Goal: Navigation & Orientation: Find specific page/section

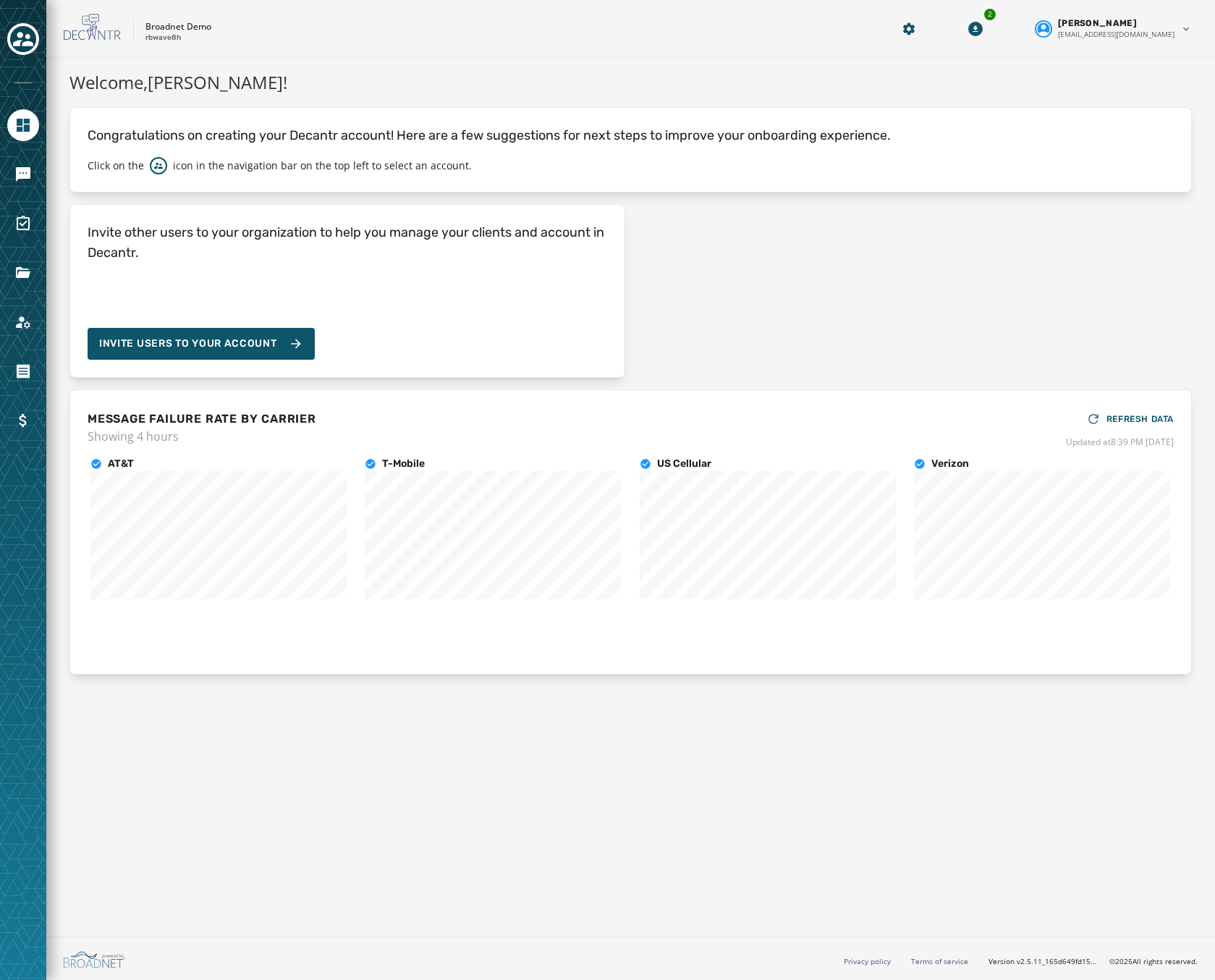
click at [23, 352] on div at bounding box center [23, 490] width 46 height 980
click at [17, 320] on icon "Navigate to Account" at bounding box center [22, 321] width 17 height 17
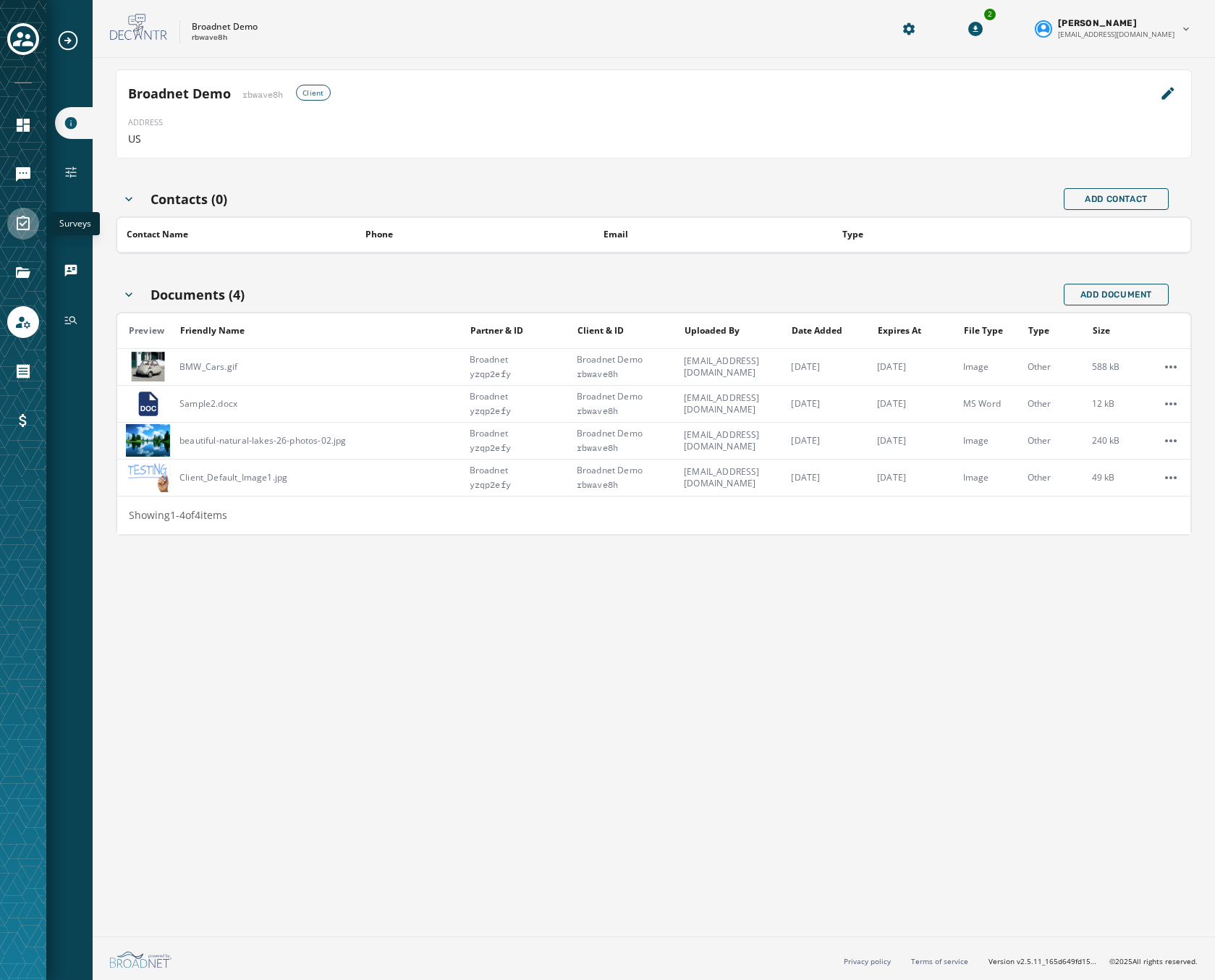
click at [14, 220] on icon "Navigate to Surveys" at bounding box center [22, 223] width 17 height 17
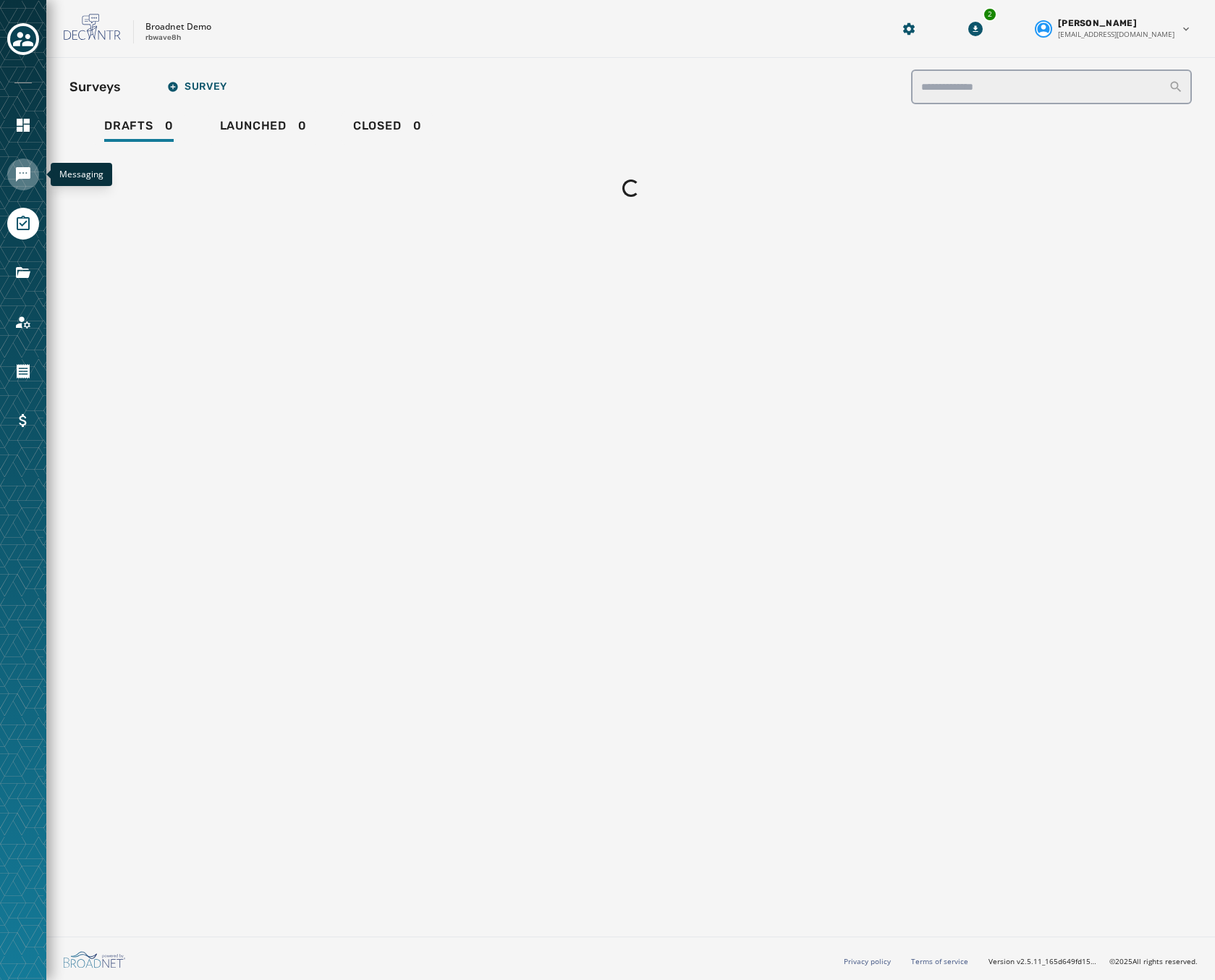
click at [19, 182] on icon "Navigate to Messaging" at bounding box center [22, 174] width 17 height 17
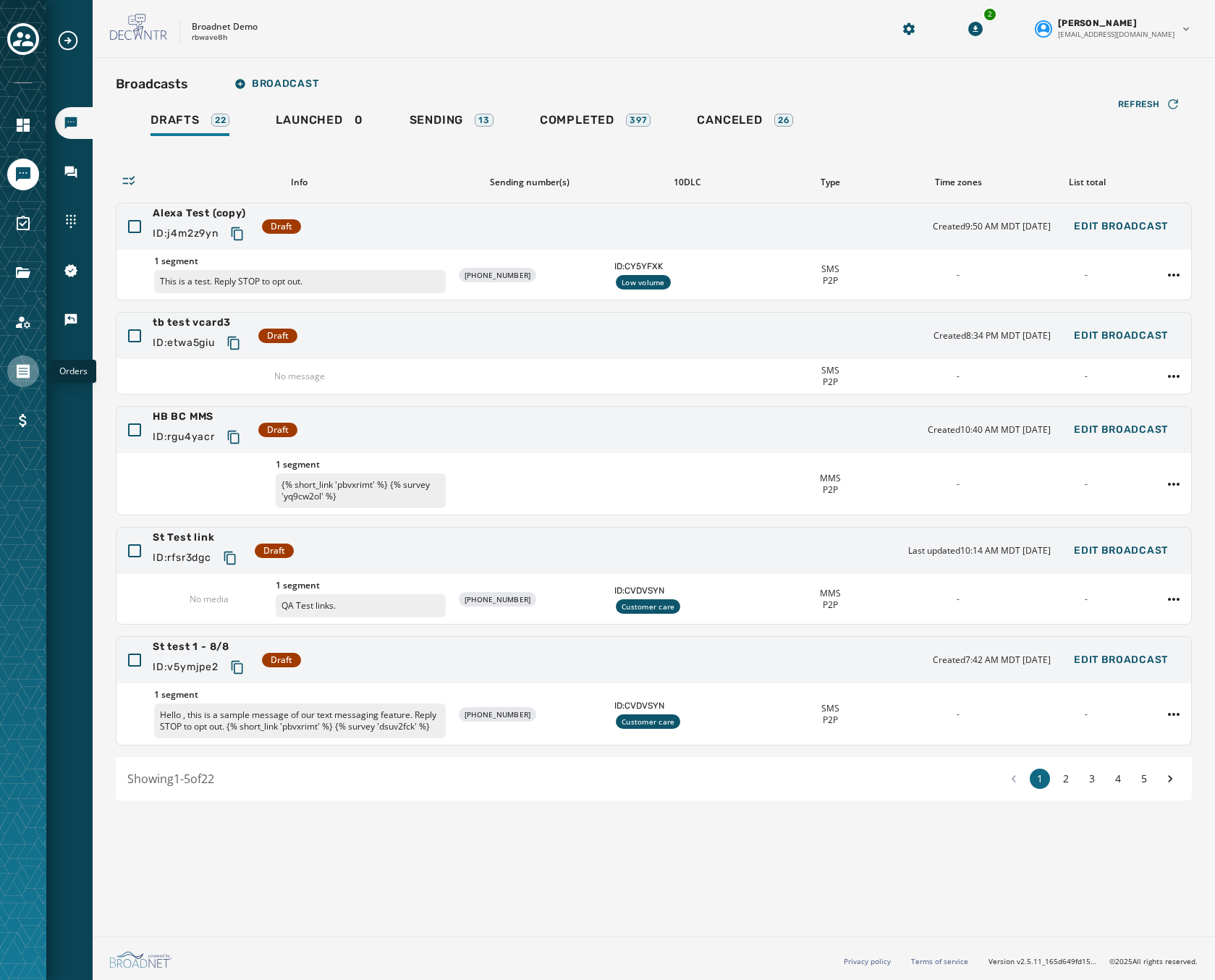
click at [29, 377] on icon "Navigate to Orders" at bounding box center [22, 371] width 17 height 17
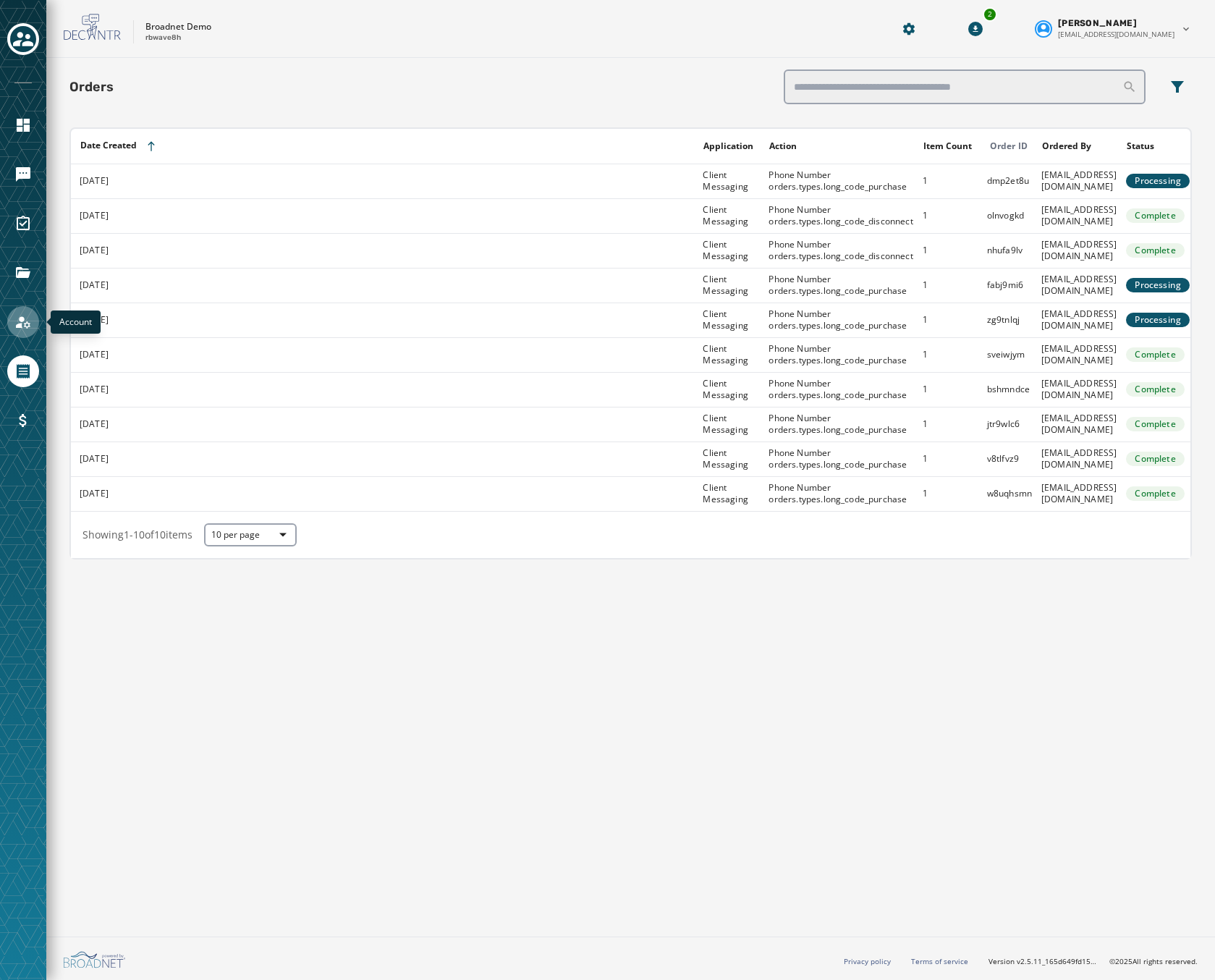
click at [30, 324] on icon "Navigate to Account" at bounding box center [22, 322] width 14 height 12
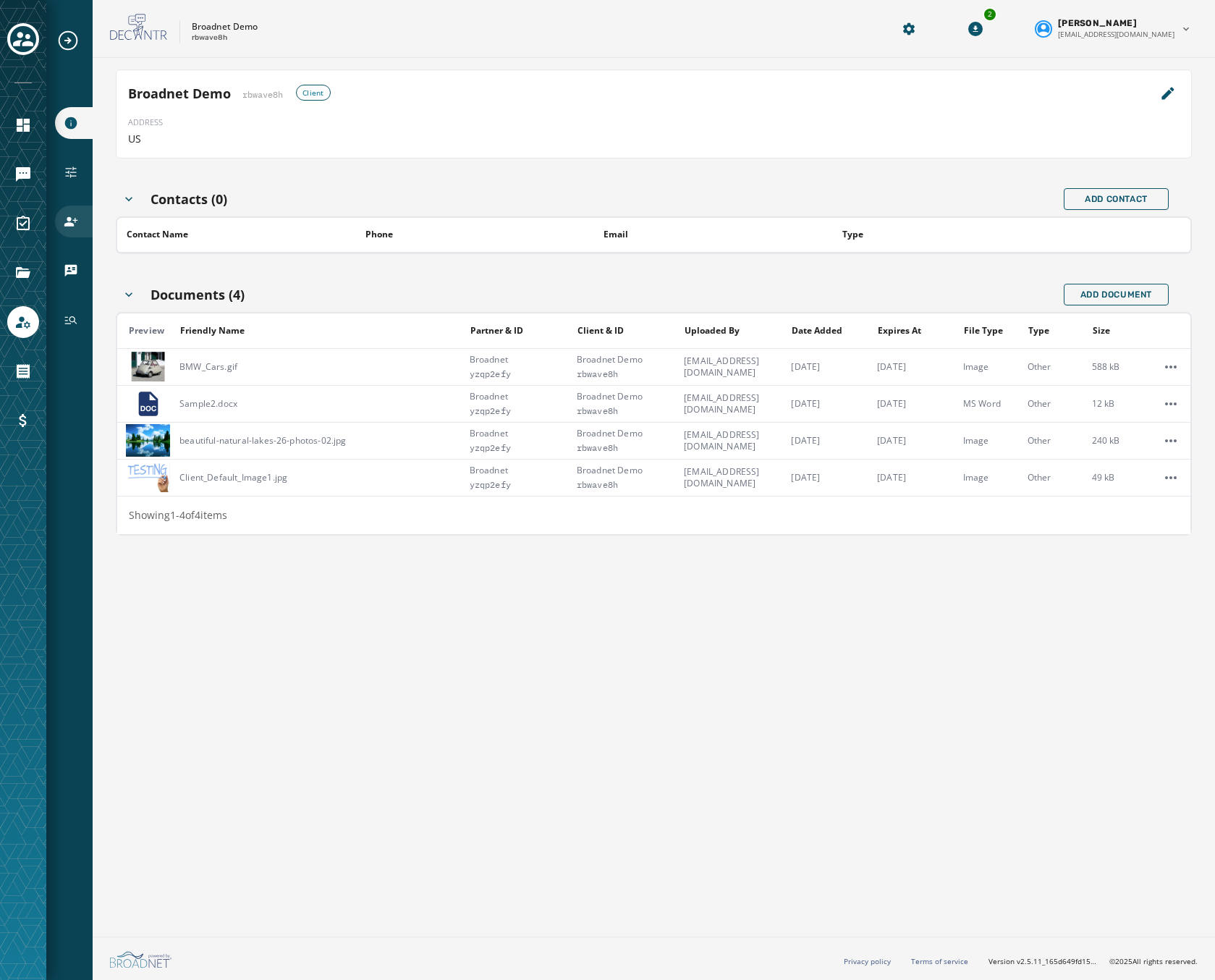
click at [70, 217] on icon "Navigate to Users" at bounding box center [70, 221] width 14 height 14
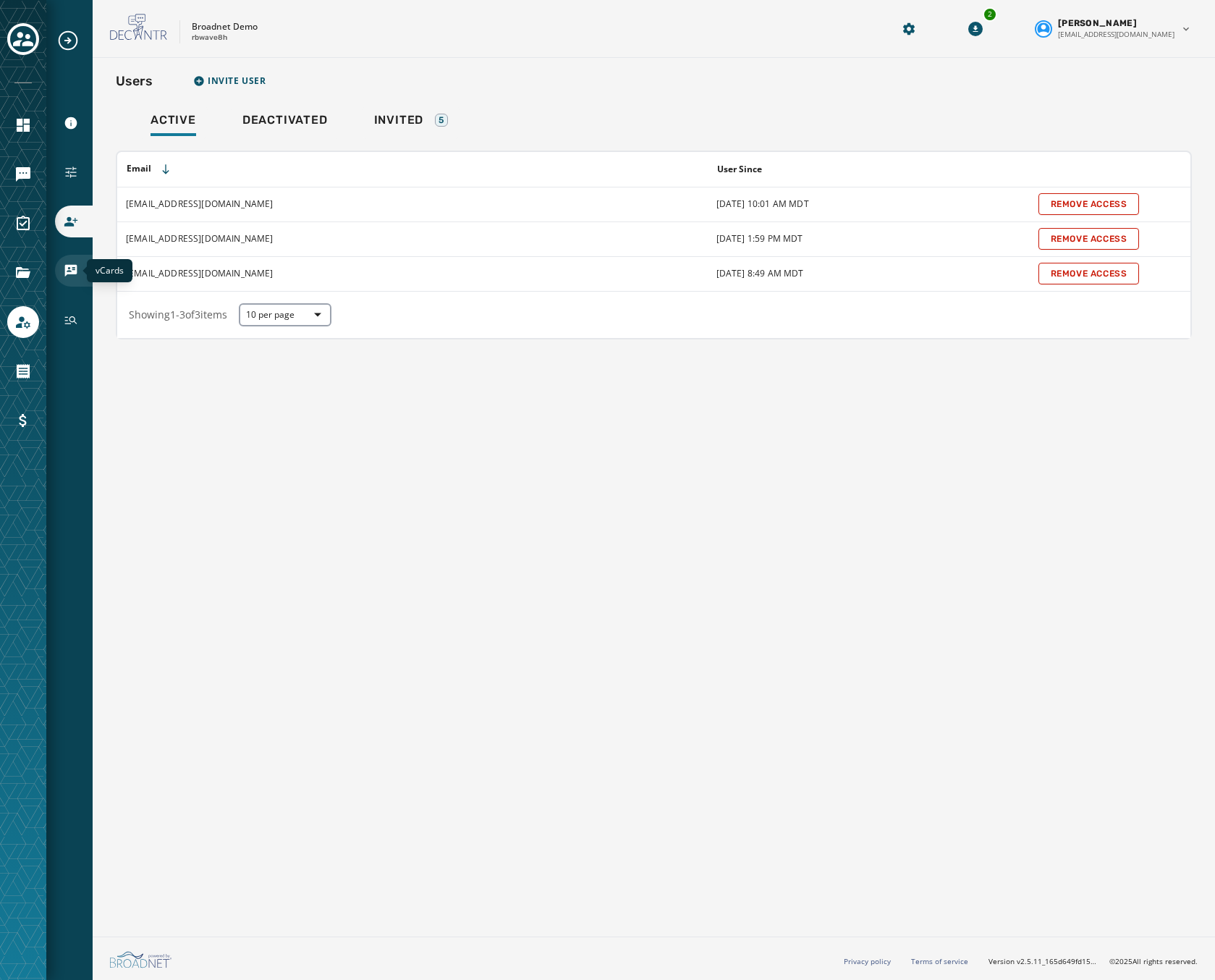
click at [72, 268] on icon "Navigate to vCards" at bounding box center [71, 271] width 12 height 12
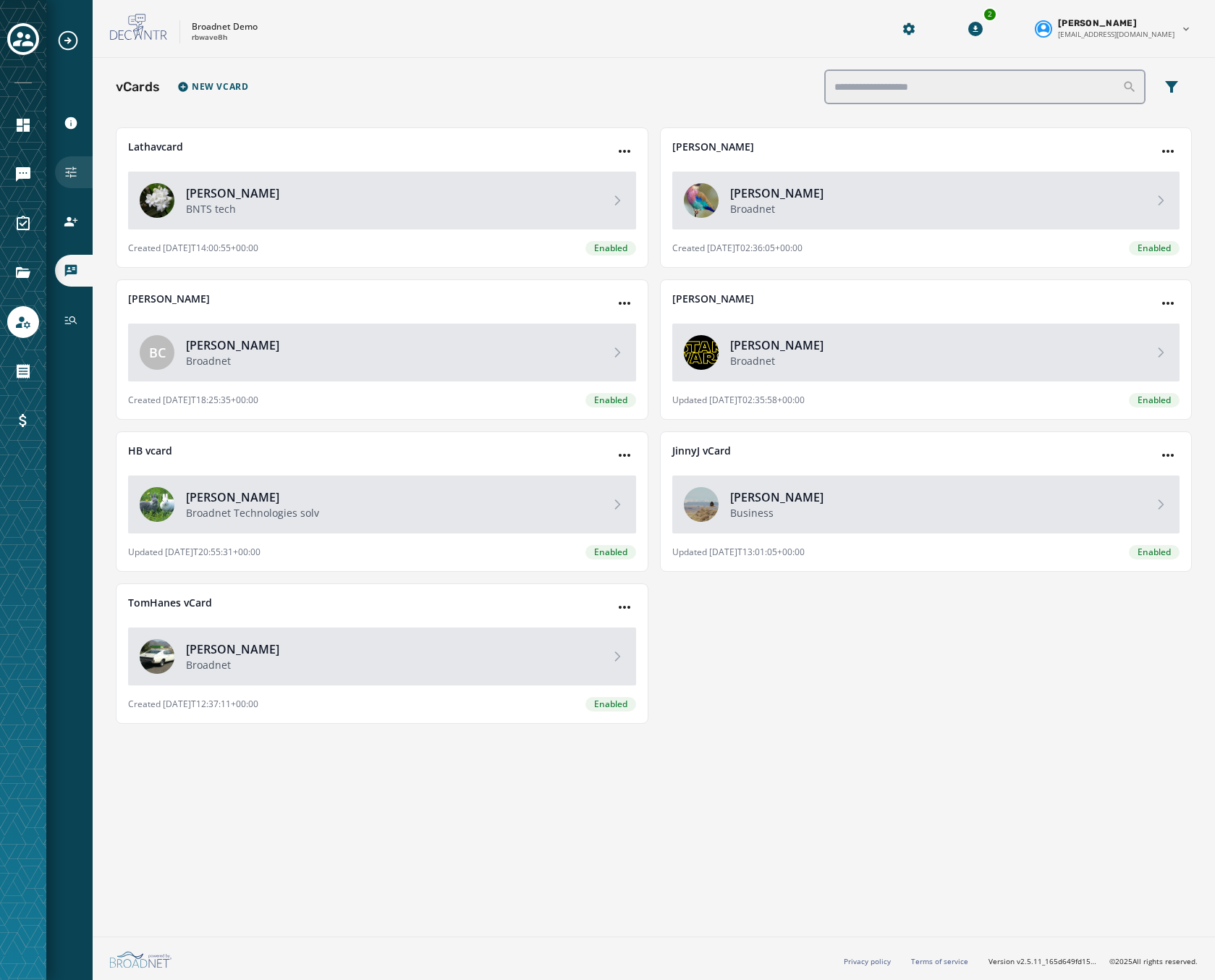
click at [70, 170] on icon "Navigate to Configuration" at bounding box center [70, 172] width 14 height 14
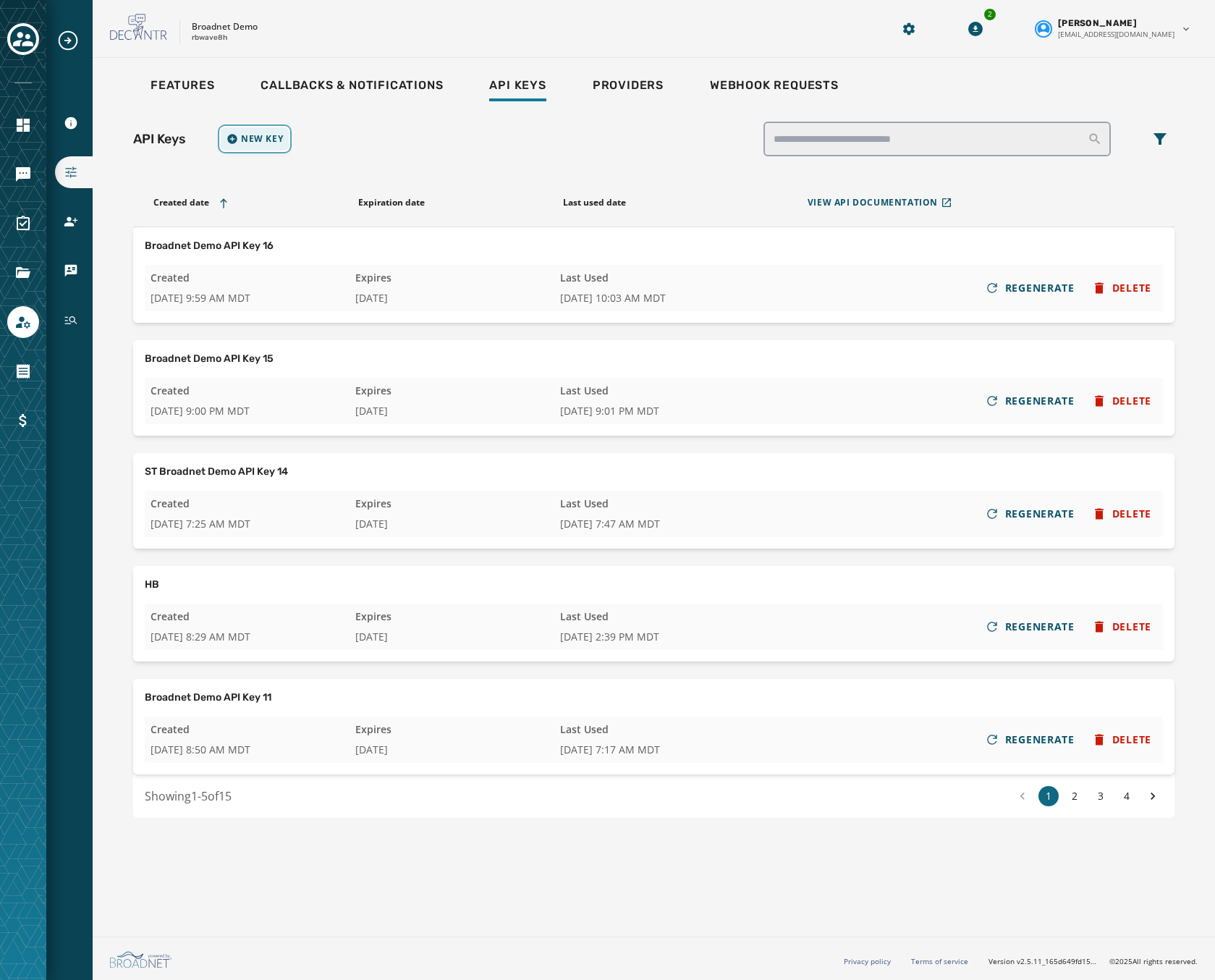
click at [249, 138] on span "New Key" at bounding box center [262, 139] width 42 height 11
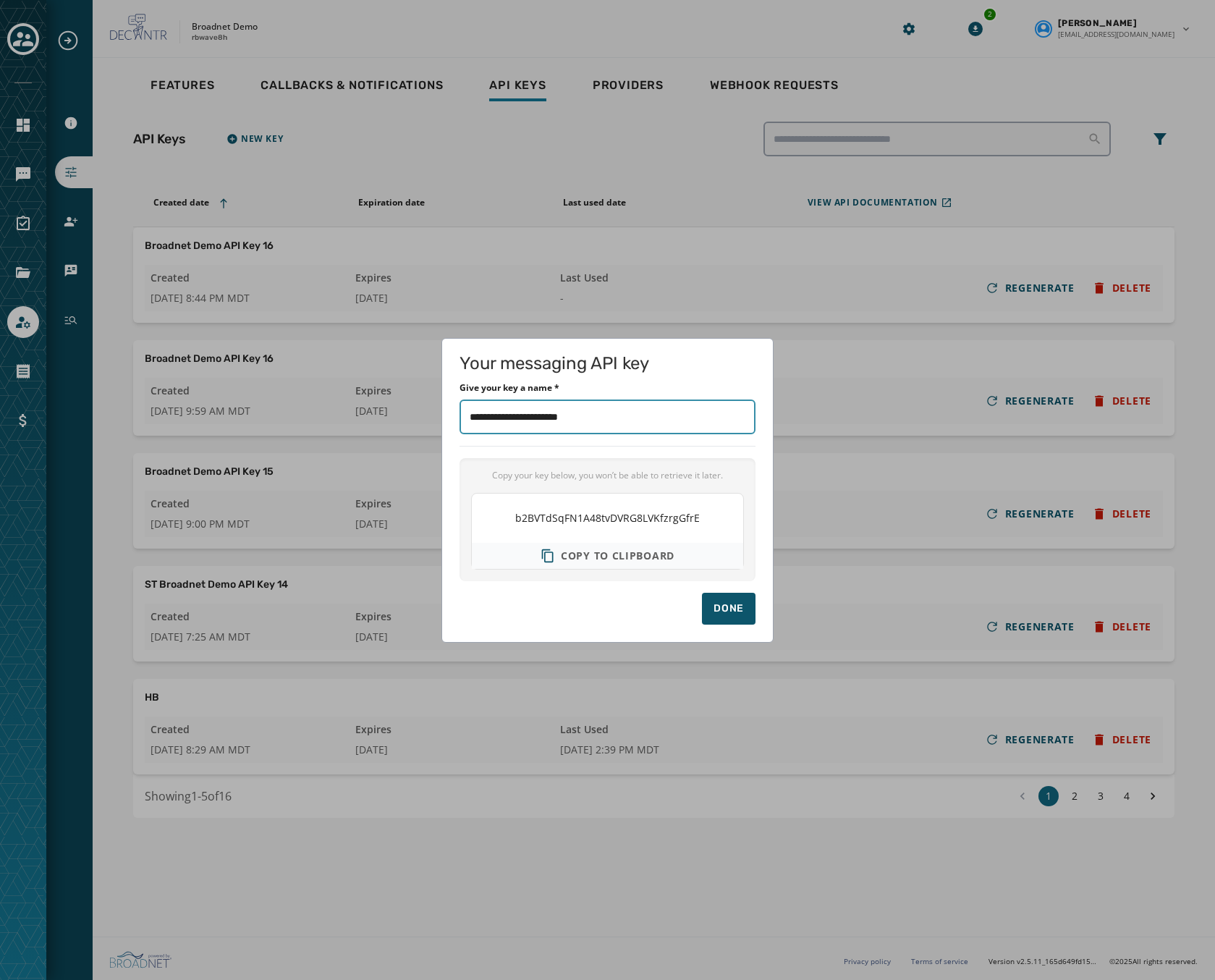
drag, startPoint x: 637, startPoint y: 409, endPoint x: 380, endPoint y: 372, distance: 259.6
click at [380, 372] on div "Your messaging API key Give your key a name * Copy your key below, you won’t be…" at bounding box center [608, 490] width 1215 height 980
click at [479, 420] on input "Give your key a name *" at bounding box center [607, 417] width 296 height 34
type input "**********"
click at [631, 559] on span "Copy to clipboard" at bounding box center [618, 555] width 114 height 14
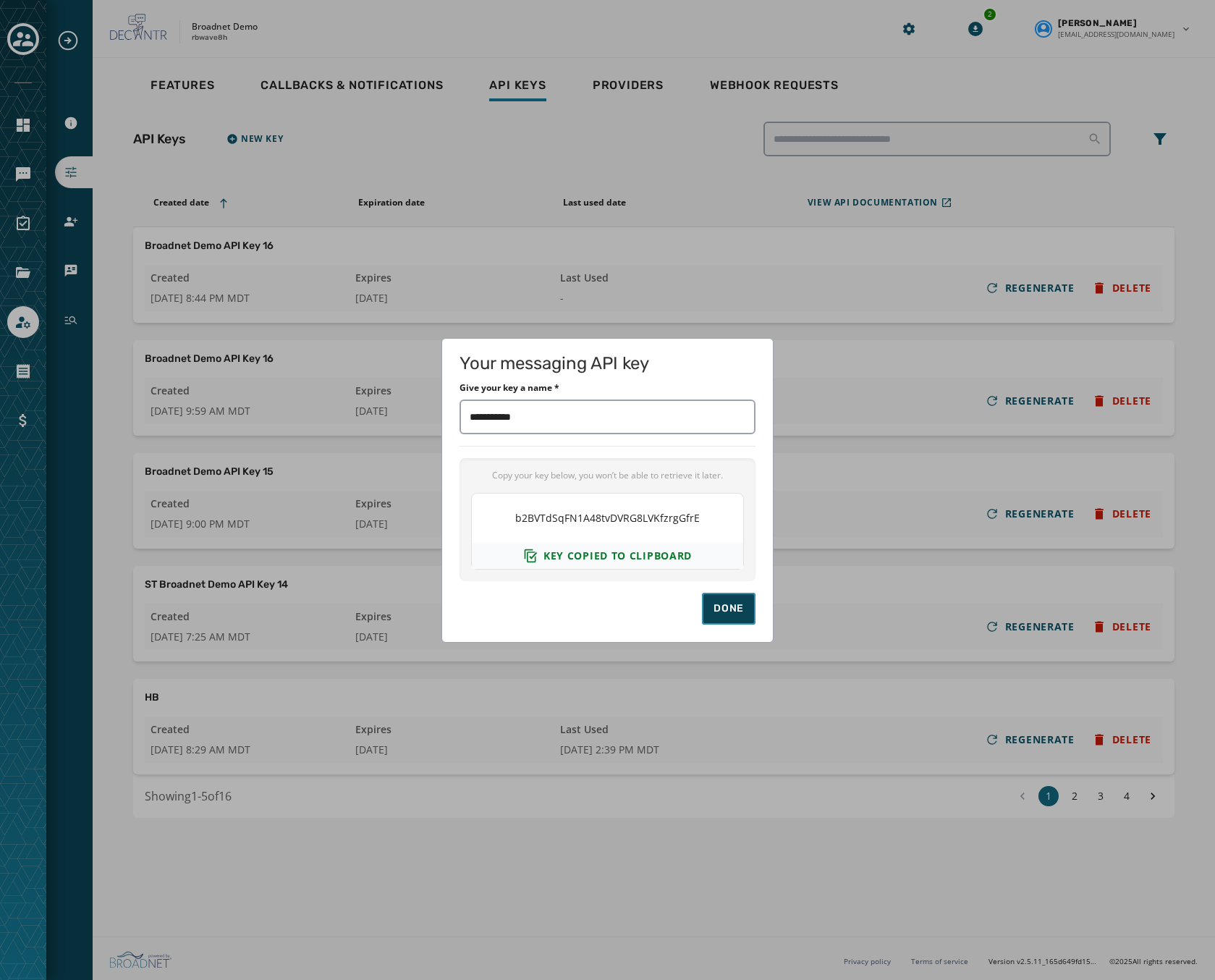
click at [711, 601] on button "Done" at bounding box center [728, 608] width 53 height 32
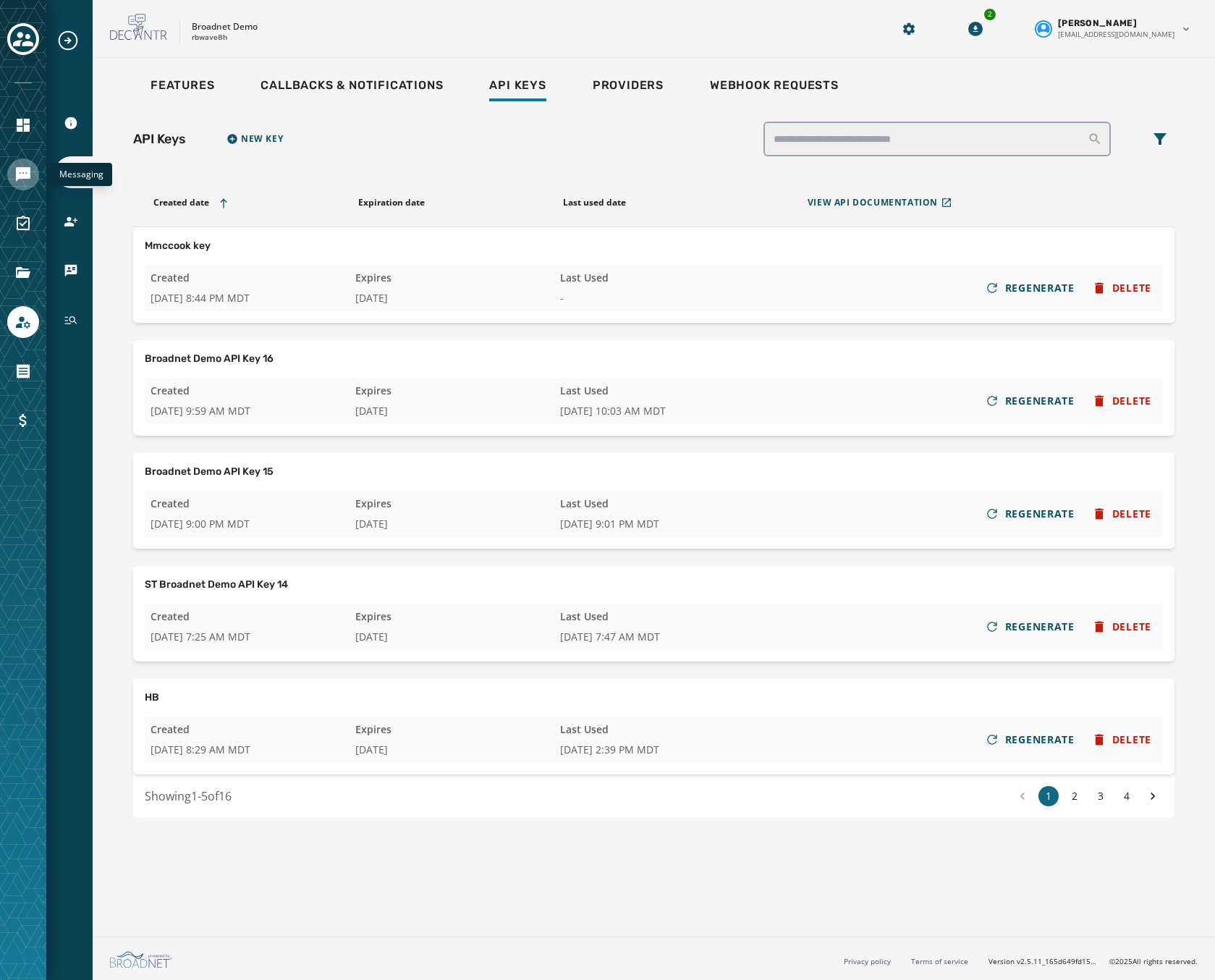
click at [32, 182] on link "Navigate to Messaging" at bounding box center [23, 175] width 32 height 32
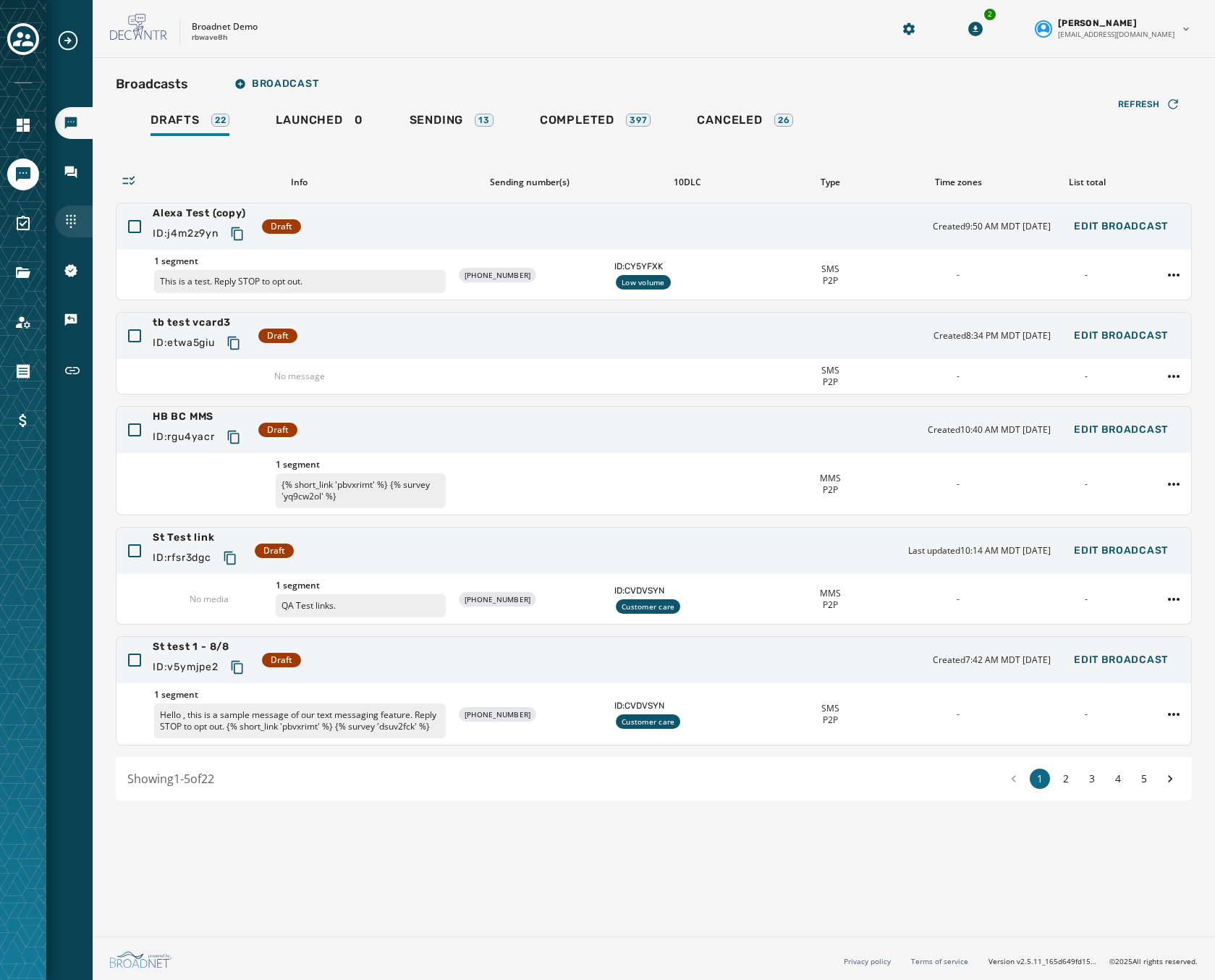
click at [79, 218] on div "Sending Numbers" at bounding box center [73, 221] width 37 height 32
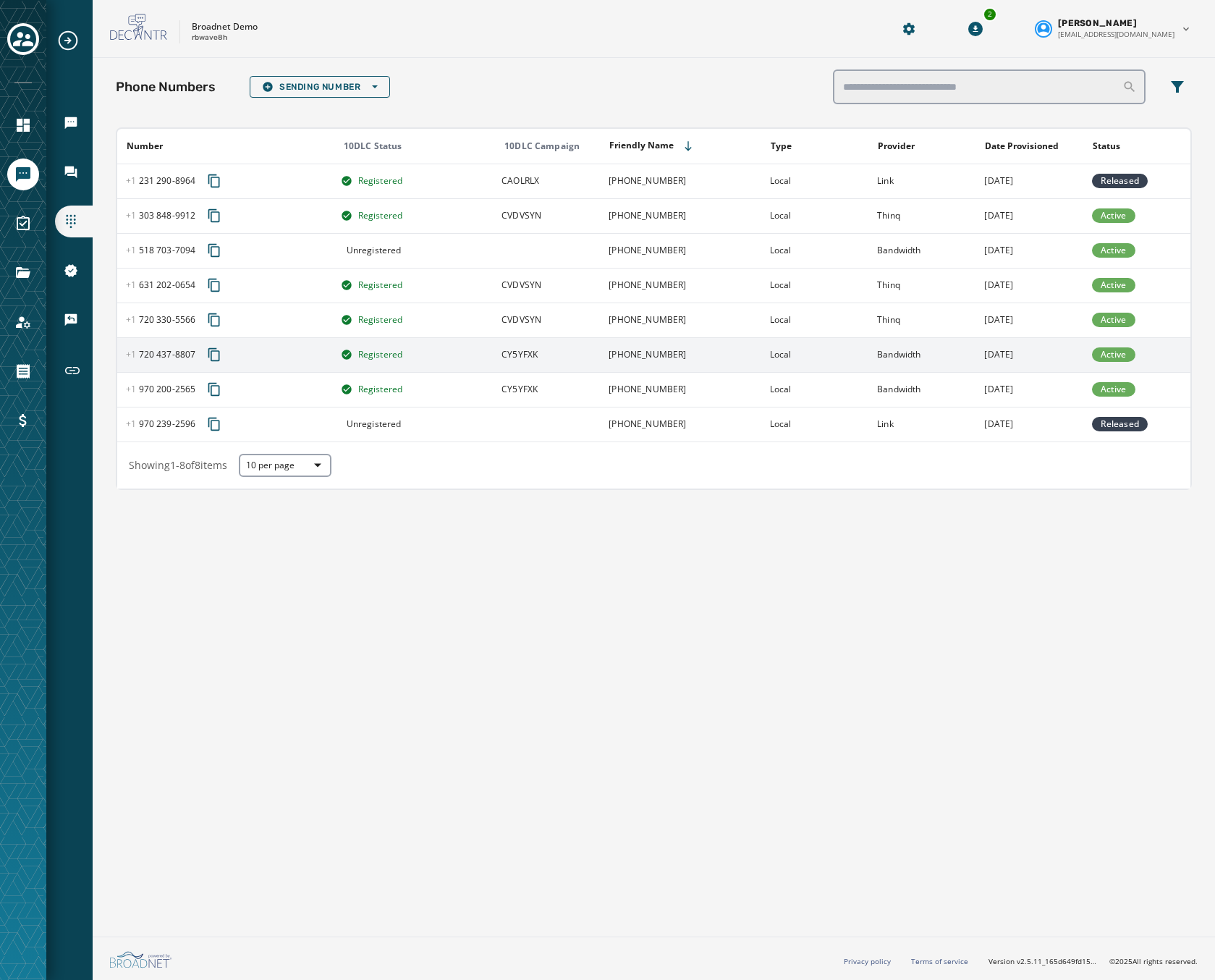
click at [202, 352] on button "Copy phone number to clipboard" at bounding box center [214, 354] width 26 height 26
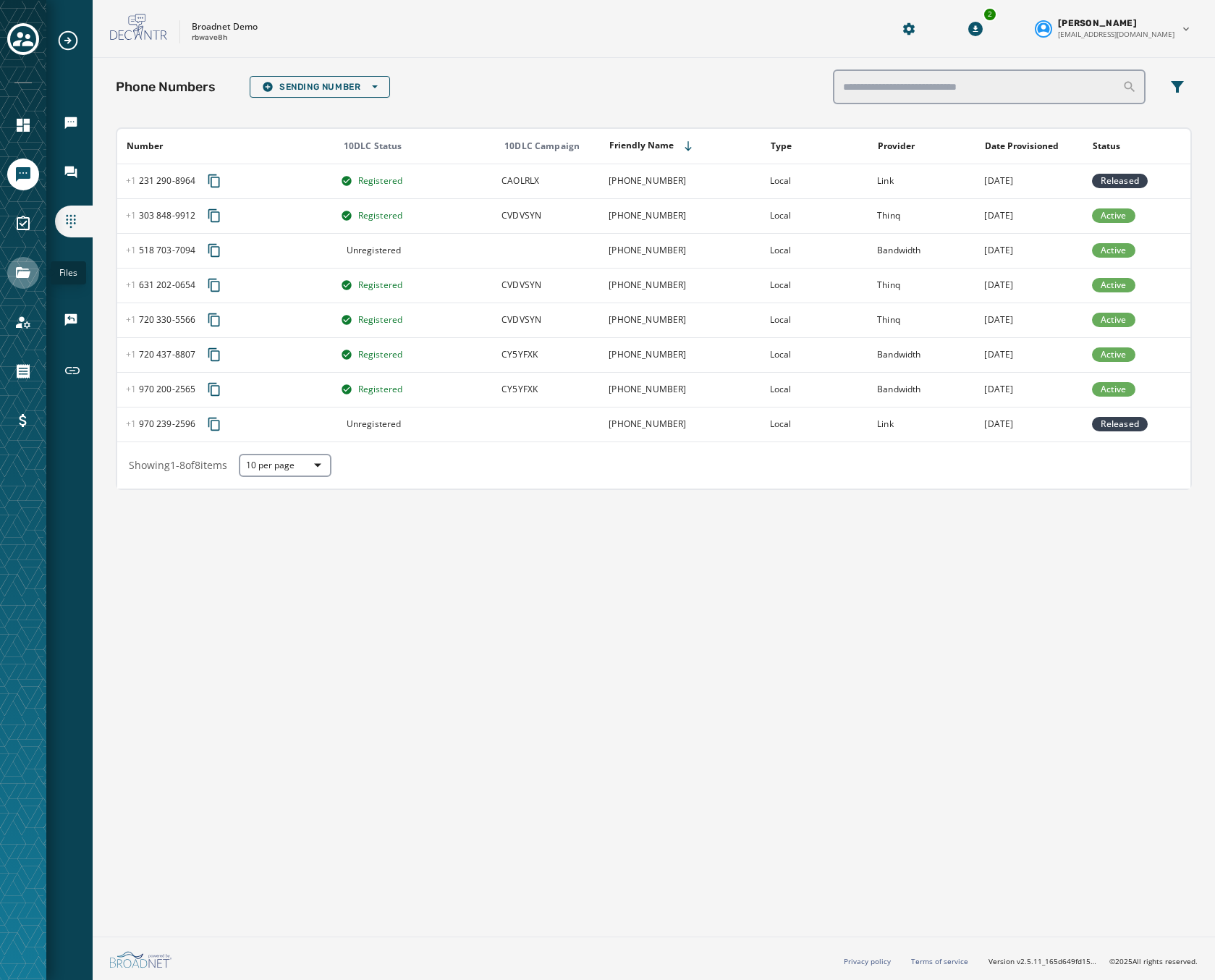
click at [25, 279] on icon "Navigate to Files" at bounding box center [22, 273] width 17 height 17
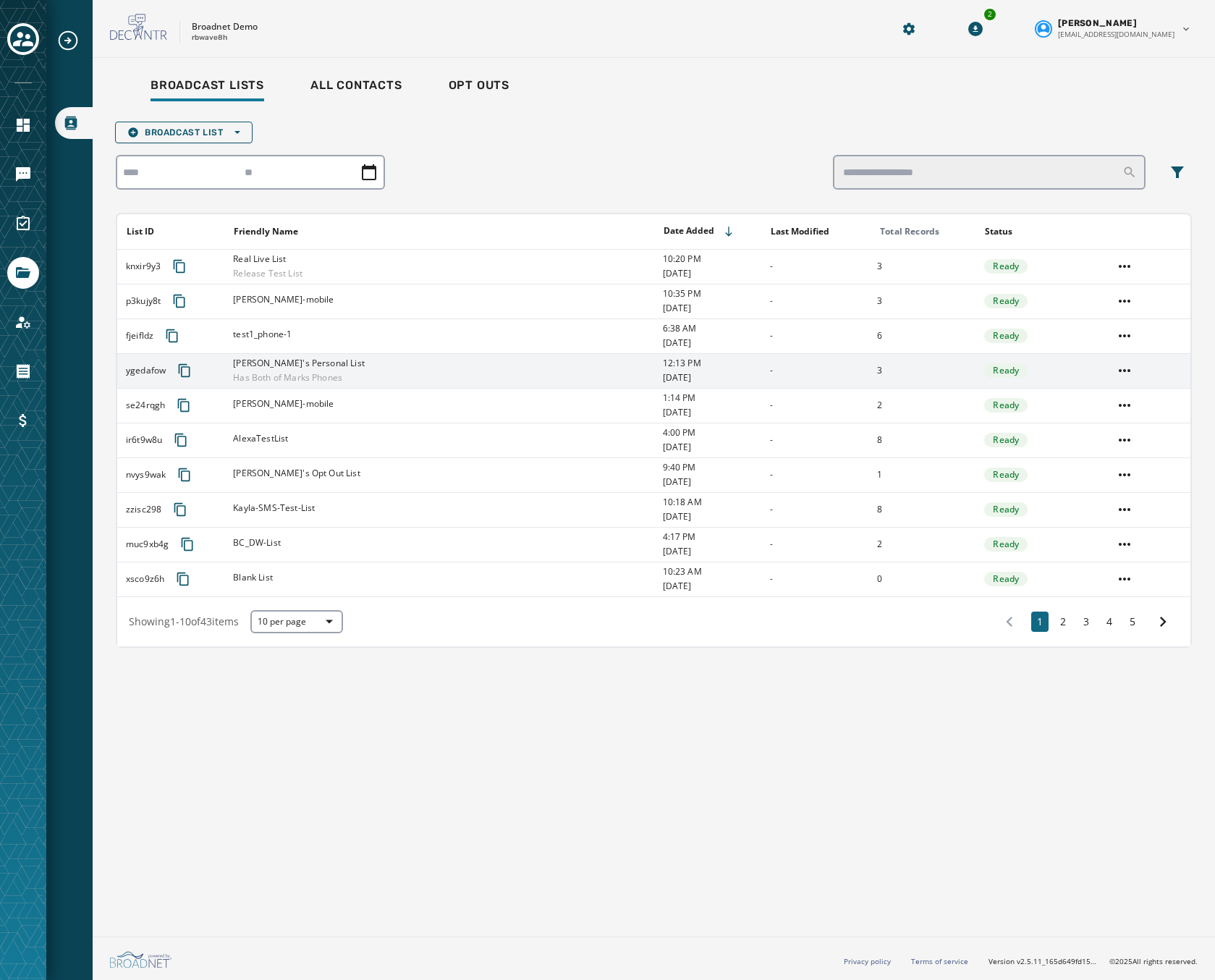
click at [229, 363] on td "[PERSON_NAME]'s Personal List Has Both of Marks Phones" at bounding box center [438, 370] width 429 height 34
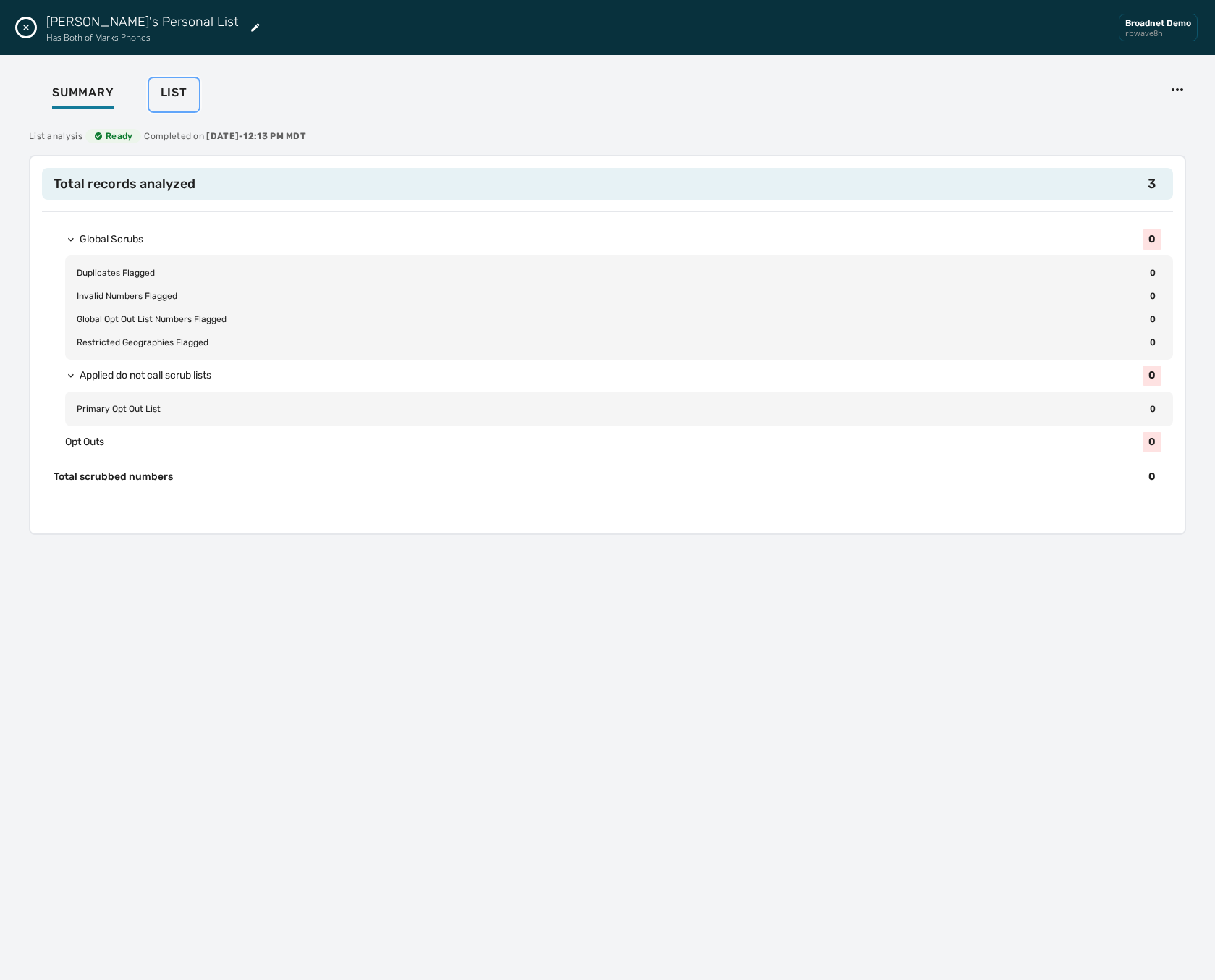
click at [152, 84] on button "List" at bounding box center [174, 94] width 50 height 33
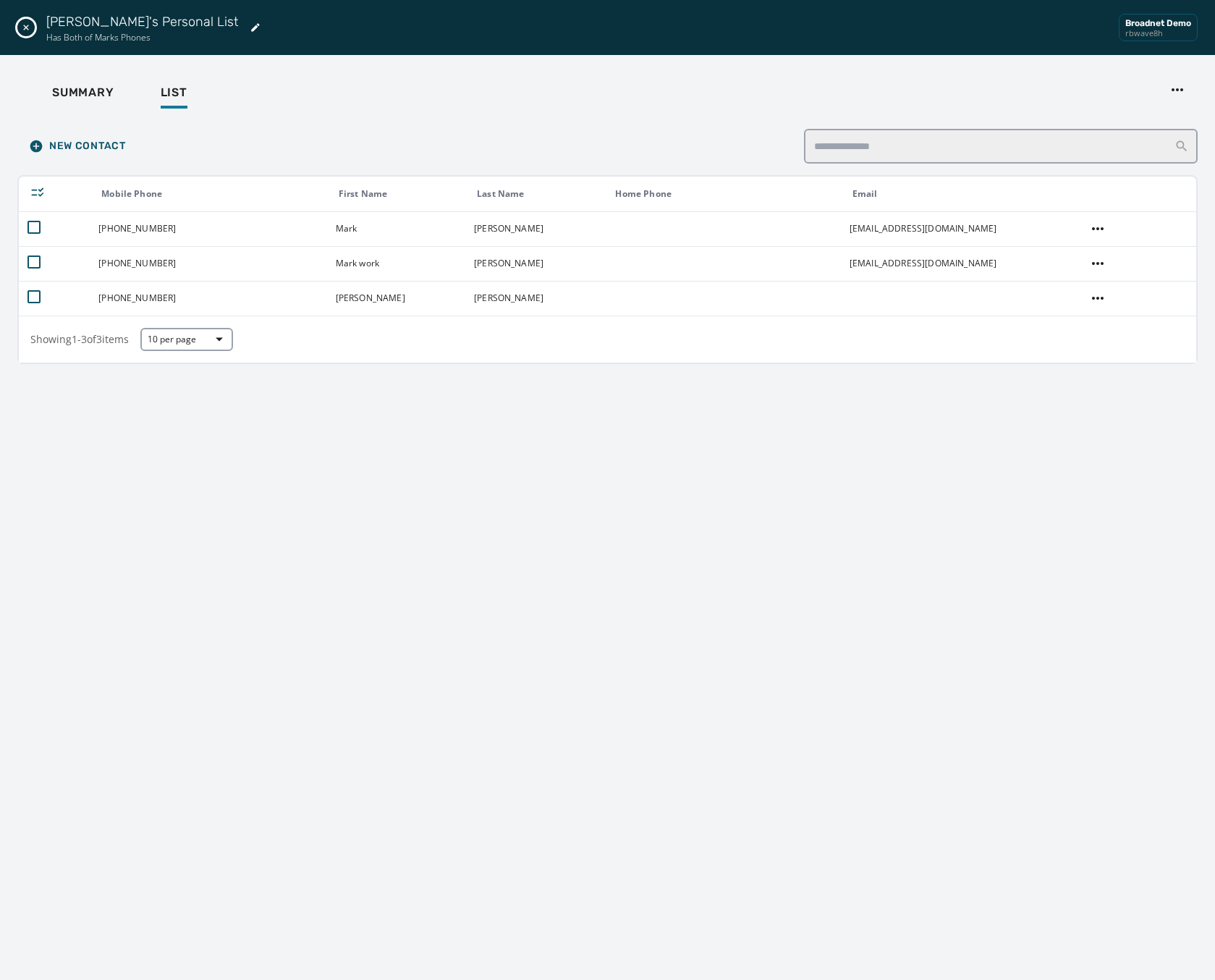
click at [273, 438] on div "New Contact Mobile Phone First Name Last Name Home Phone Email [PHONE_NUMBER] […" at bounding box center [608, 542] width 1181 height 851
click at [32, 31] on button "Close drawer" at bounding box center [25, 27] width 17 height 17
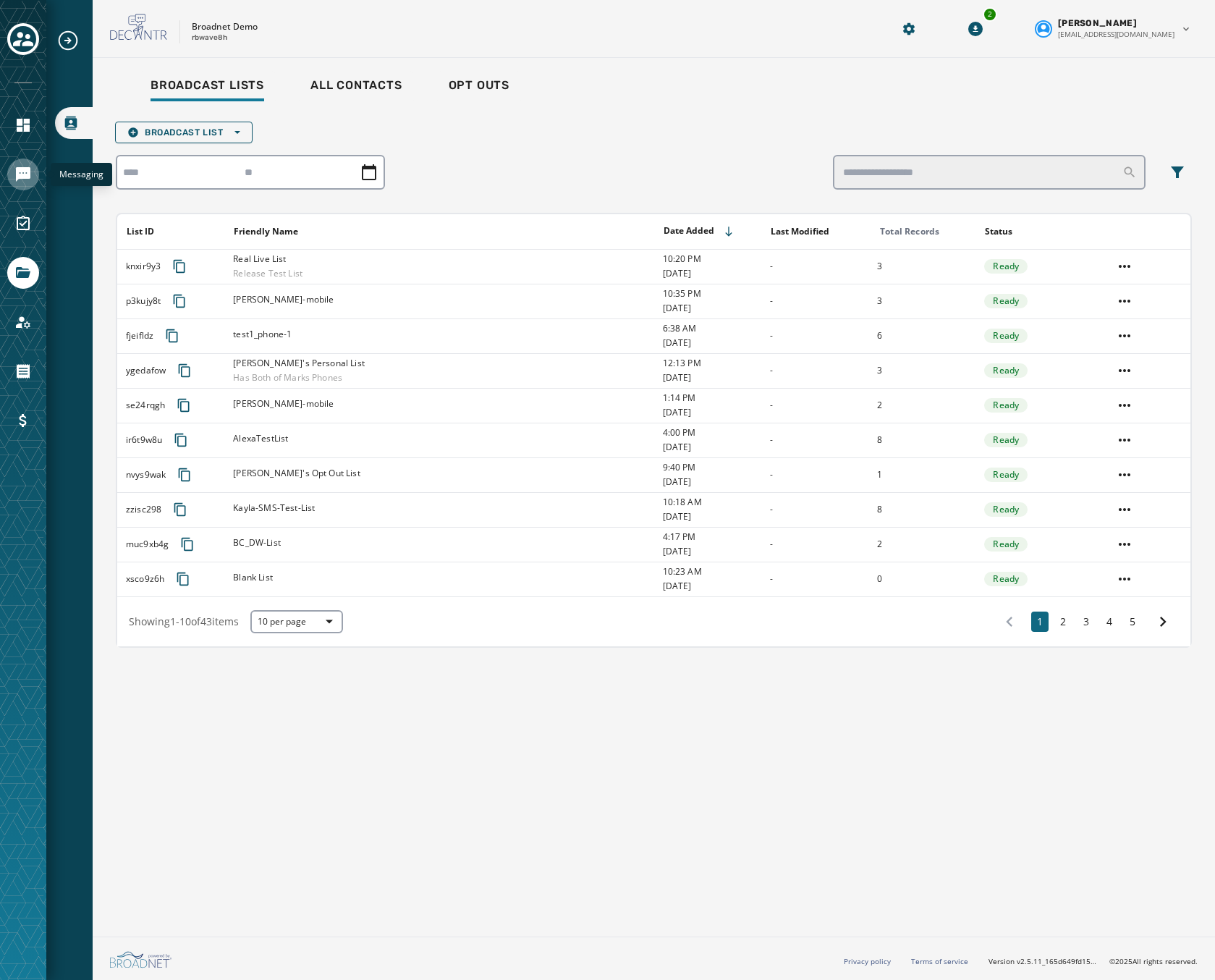
click at [31, 179] on icon "Navigate to Messaging" at bounding box center [22, 174] width 17 height 17
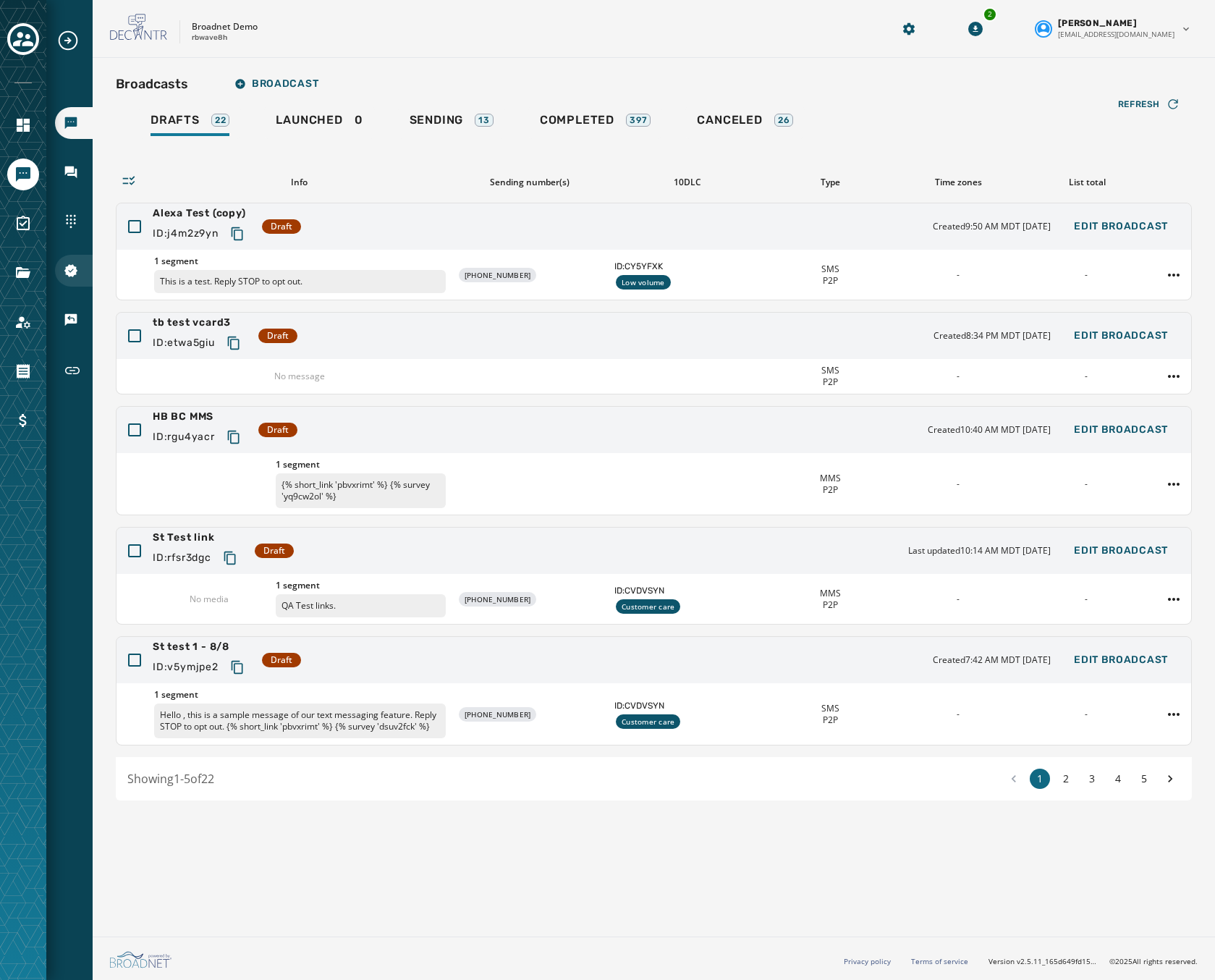
click at [70, 266] on icon "Navigate to 10DLC Registration" at bounding box center [70, 270] width 13 height 13
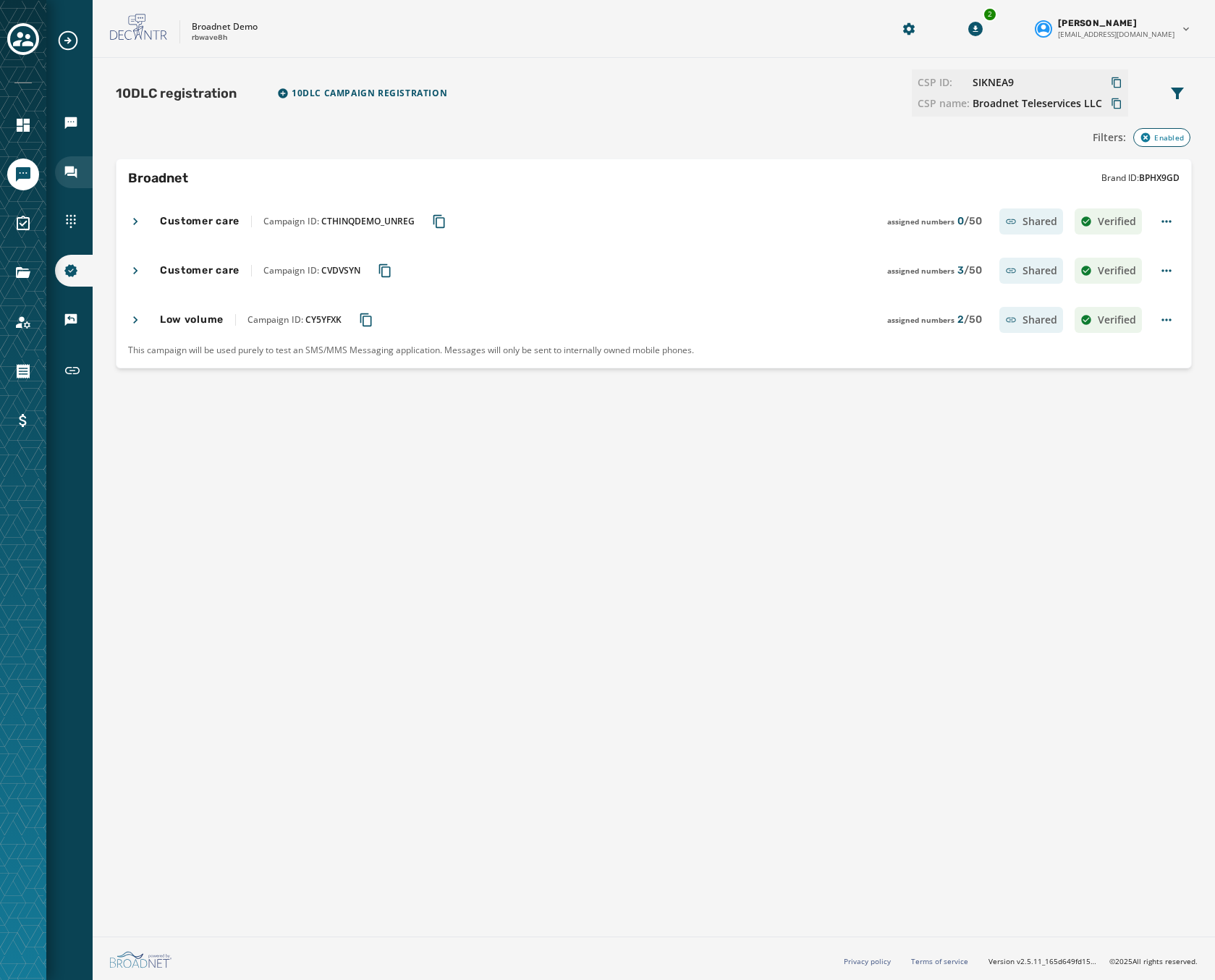
click at [76, 172] on icon "Navigate to Inbox" at bounding box center [71, 172] width 12 height 12
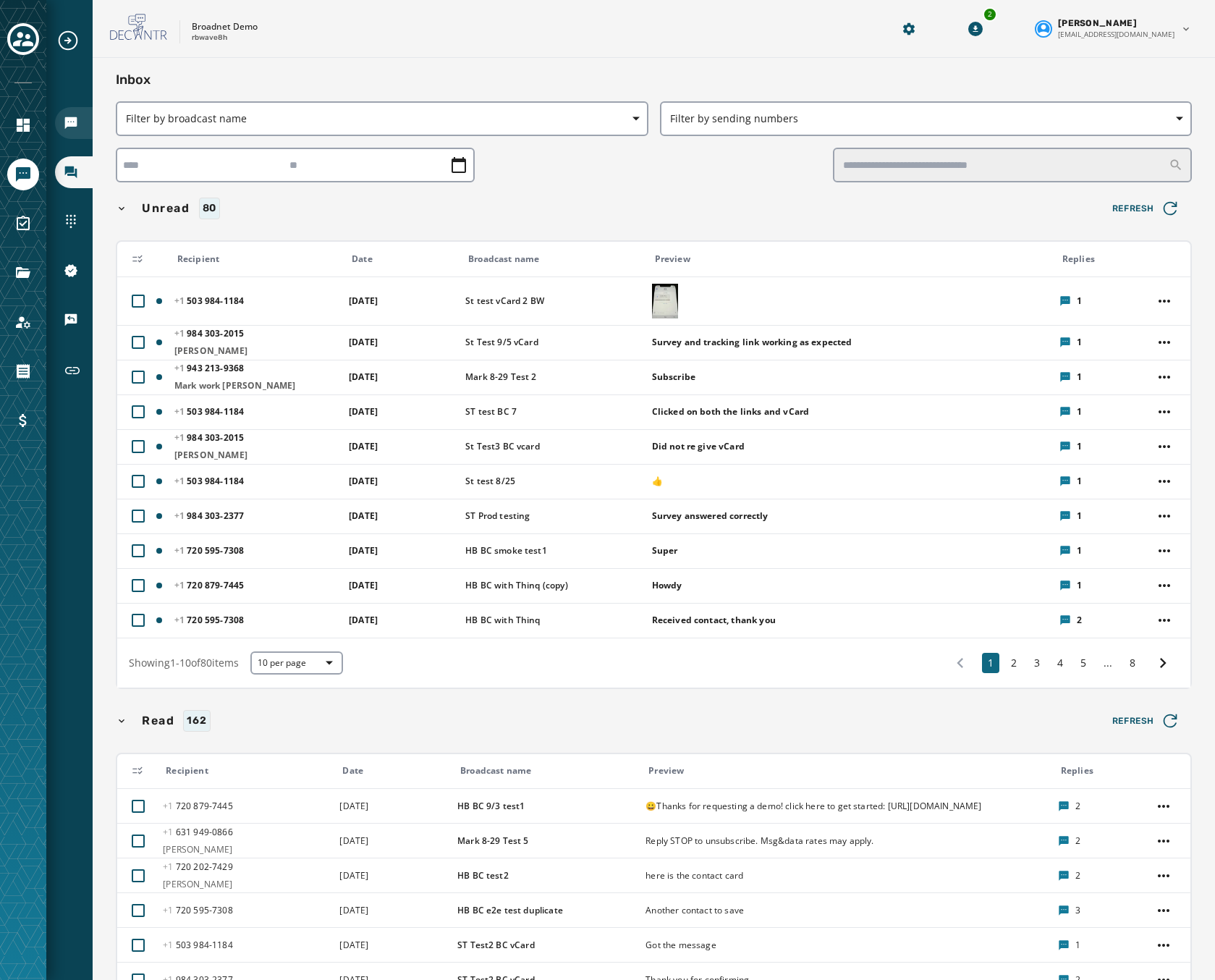
click at [75, 120] on icon "Navigate to Broadcasts" at bounding box center [71, 123] width 12 height 12
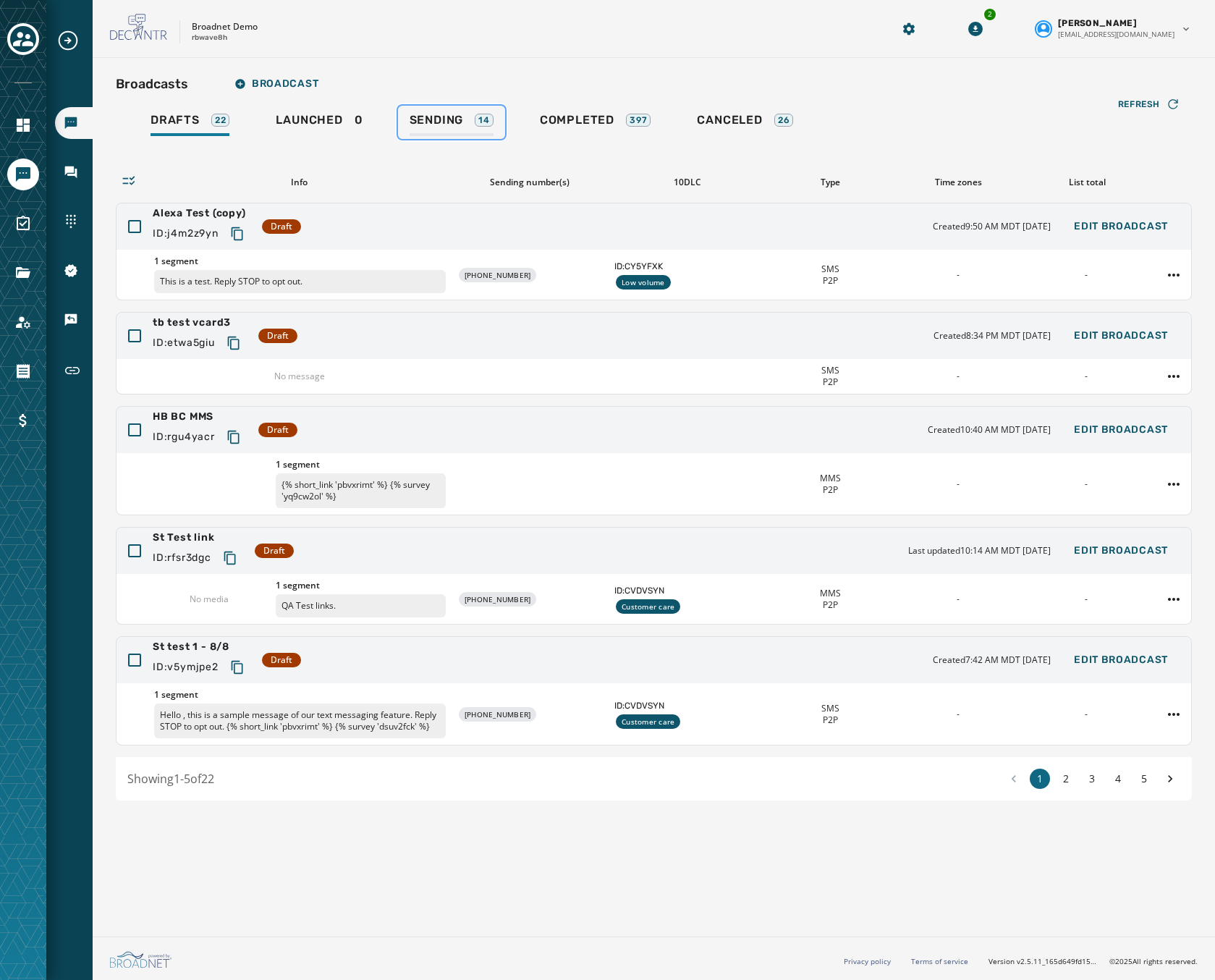
click at [439, 118] on span "Sending" at bounding box center [437, 120] width 54 height 14
